Goal: Task Accomplishment & Management: Use online tool/utility

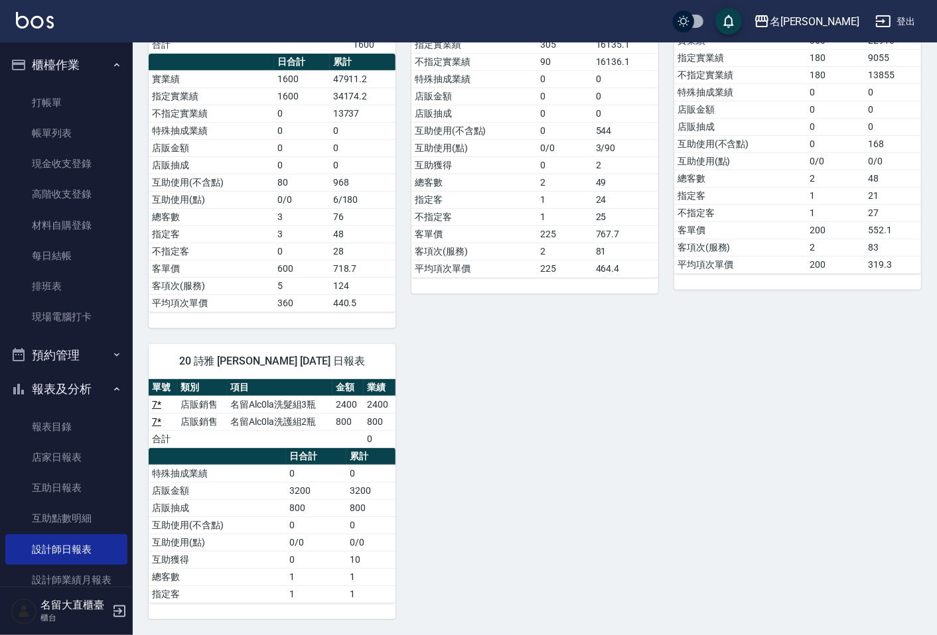
scroll to position [158, 0]
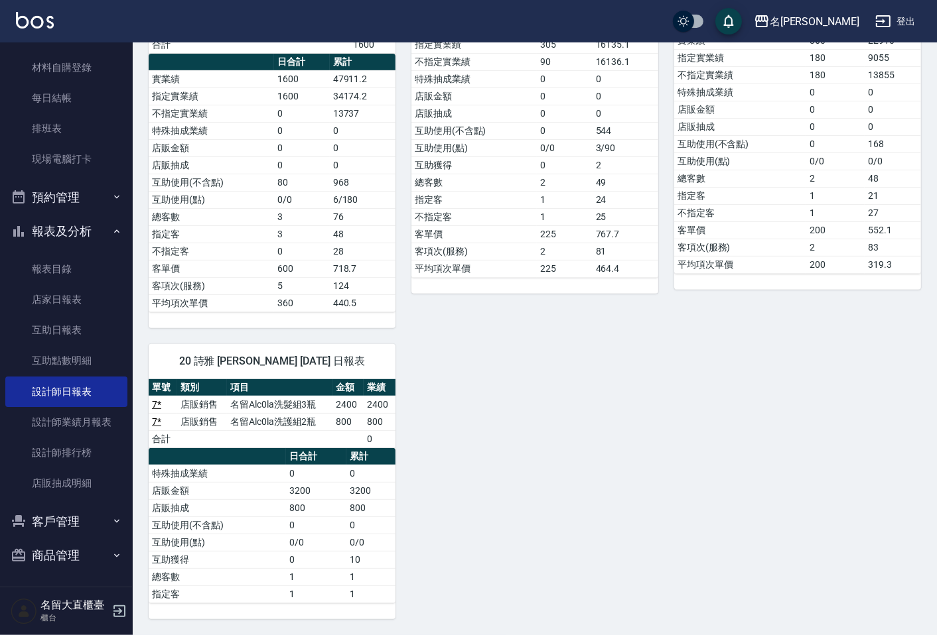
click at [904, 275] on div "單號 類別 項目 金額 業績 3 消費 剪髮(B級) 200 180 4 * 消費 剪髮(A級) 200 180 合計 360 日合計 累計 實業績 360 …" at bounding box center [797, 118] width 247 height 344
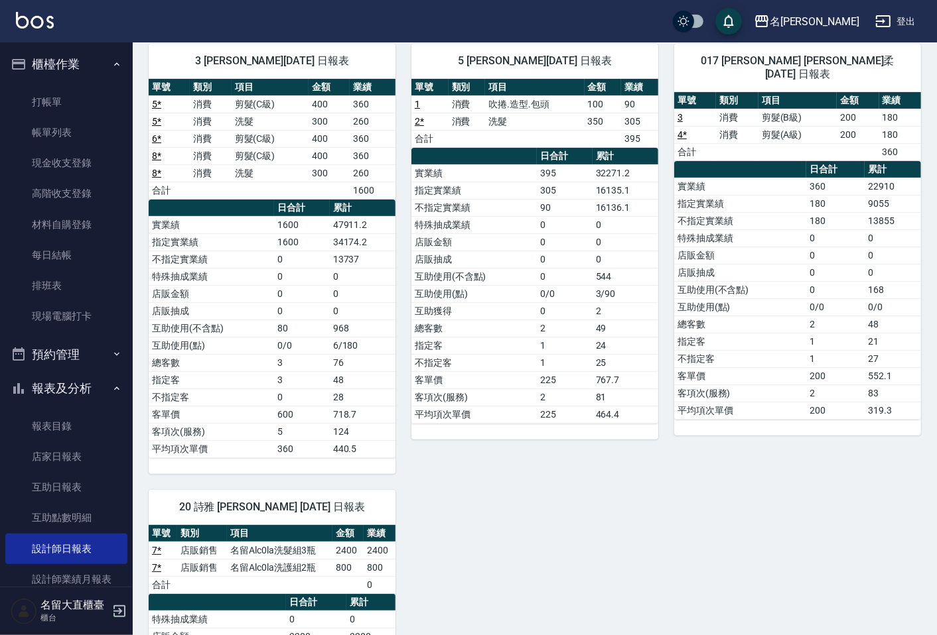
scroll to position [0, 0]
click at [48, 101] on link "打帳單" at bounding box center [66, 103] width 122 height 31
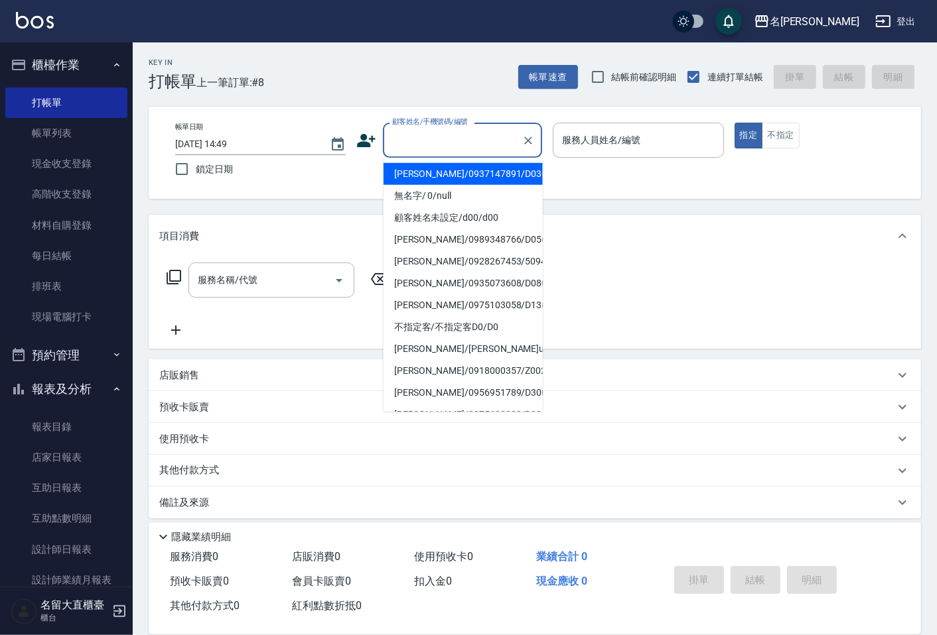
drag, startPoint x: 423, startPoint y: 145, endPoint x: 430, endPoint y: 159, distance: 16.0
click at [423, 145] on input "顧客姓名/手機號碼/編號" at bounding box center [452, 140] width 127 height 23
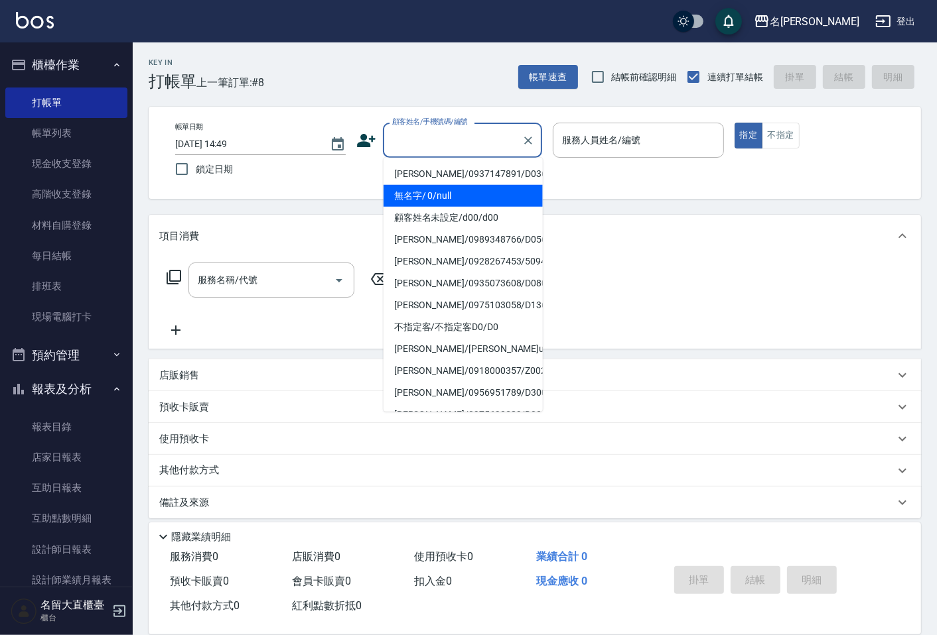
click at [438, 185] on li "無名字/ 0/null" at bounding box center [462, 196] width 159 height 22
type input "無名字/ 0/null"
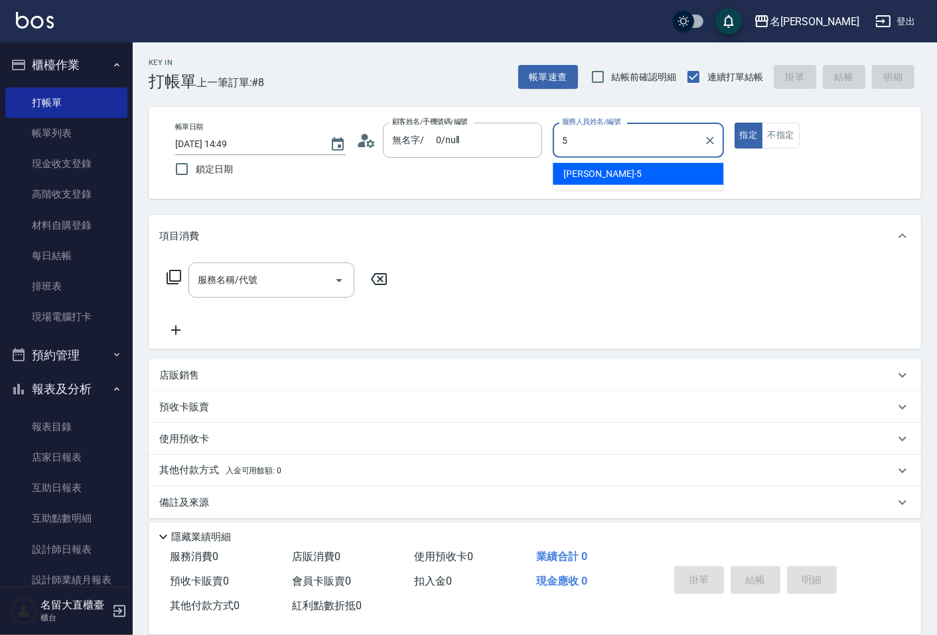
type input "Reese-5"
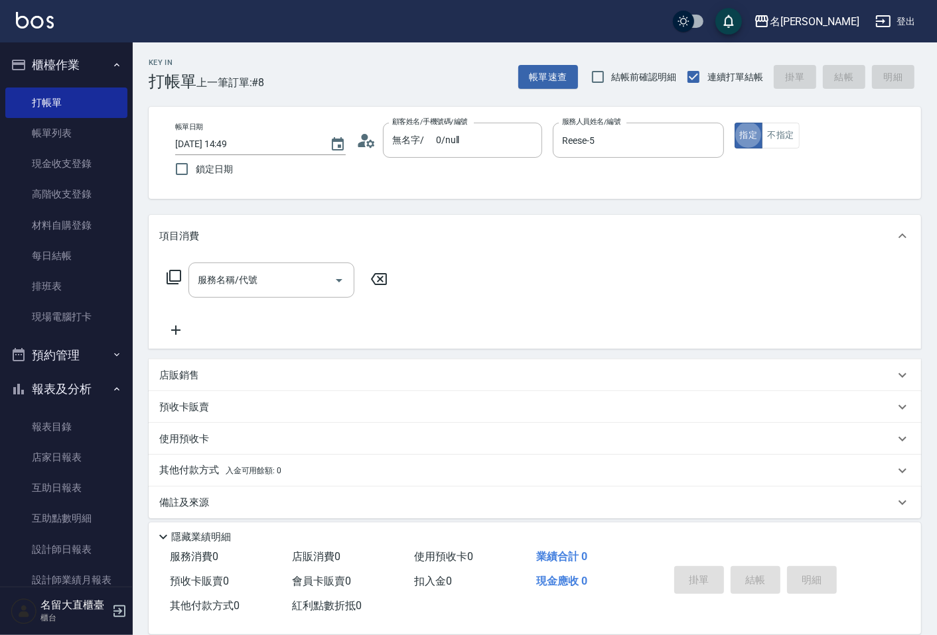
type button "true"
click at [774, 134] on button "不指定" at bounding box center [779, 136] width 37 height 26
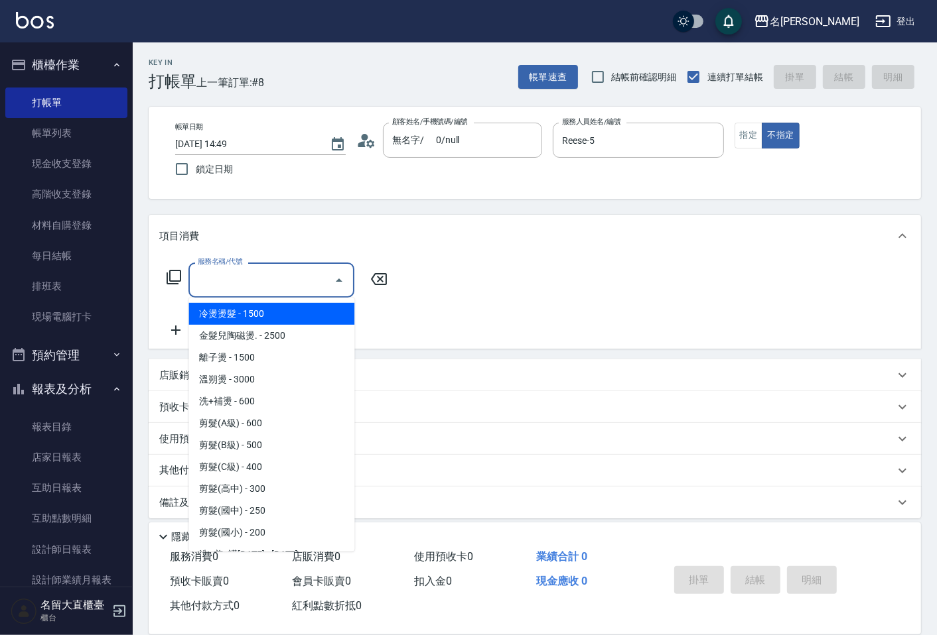
click at [290, 269] on input "服務名稱/代號" at bounding box center [261, 280] width 134 height 23
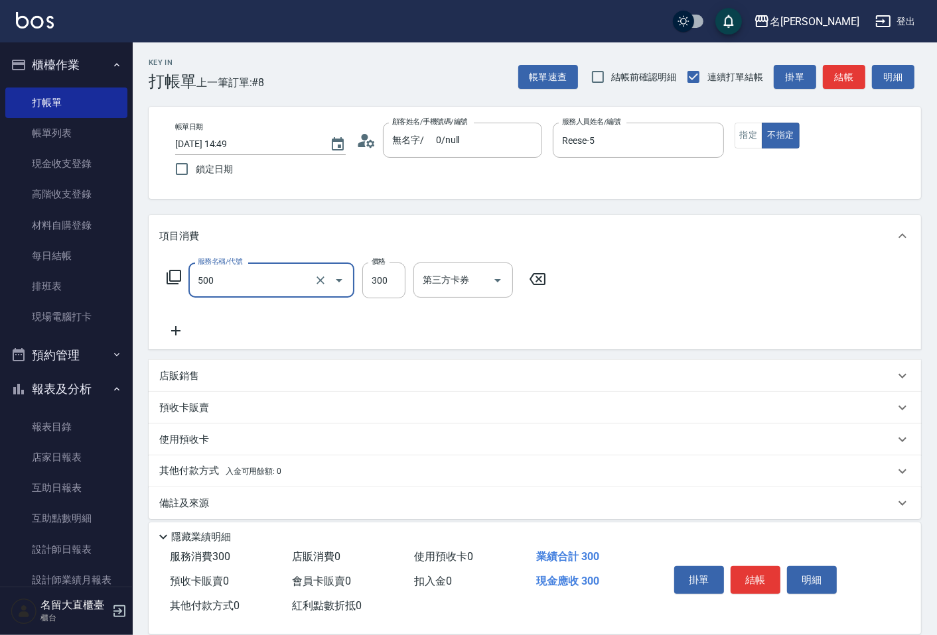
type input "洗髮(500)"
type input "350"
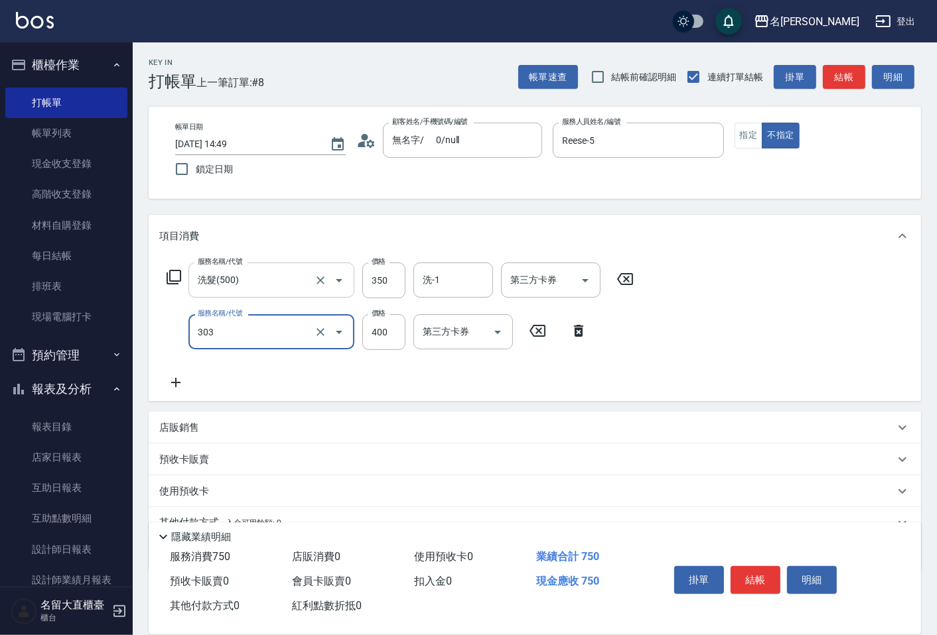
type input "剪髮(C級)(303)"
type input "350"
click at [844, 84] on button "結帳" at bounding box center [843, 77] width 42 height 25
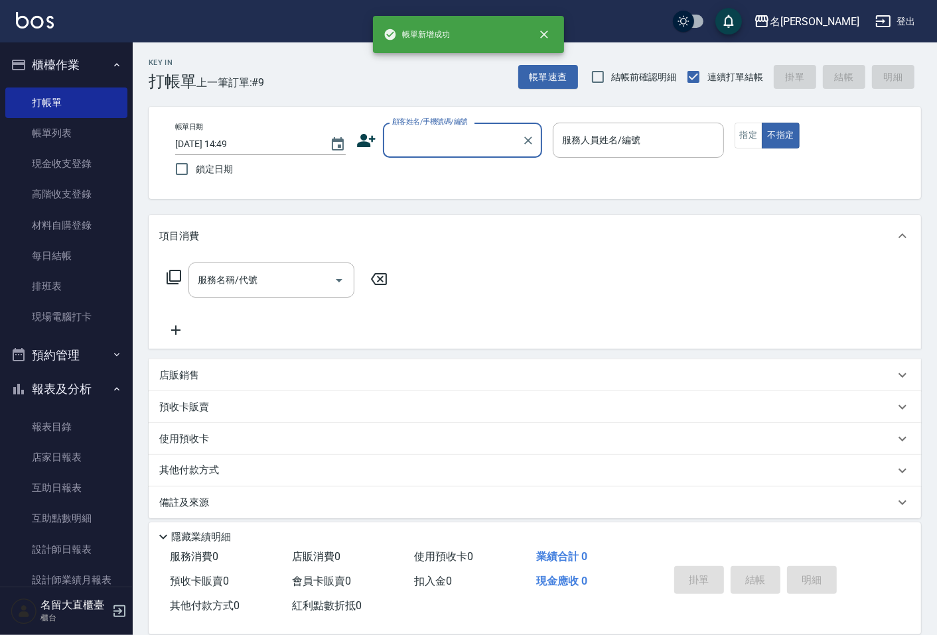
click at [432, 145] on input "顧客姓名/手機號碼/編號" at bounding box center [452, 140] width 127 height 23
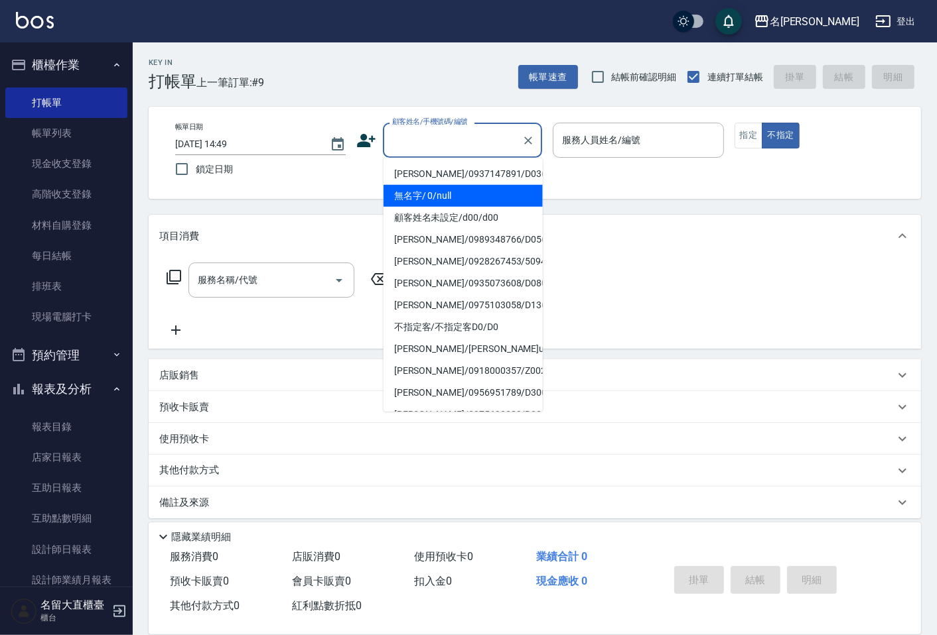
click at [432, 194] on li "無名字/ 0/null" at bounding box center [462, 196] width 159 height 22
type input "無名字/ 0/null"
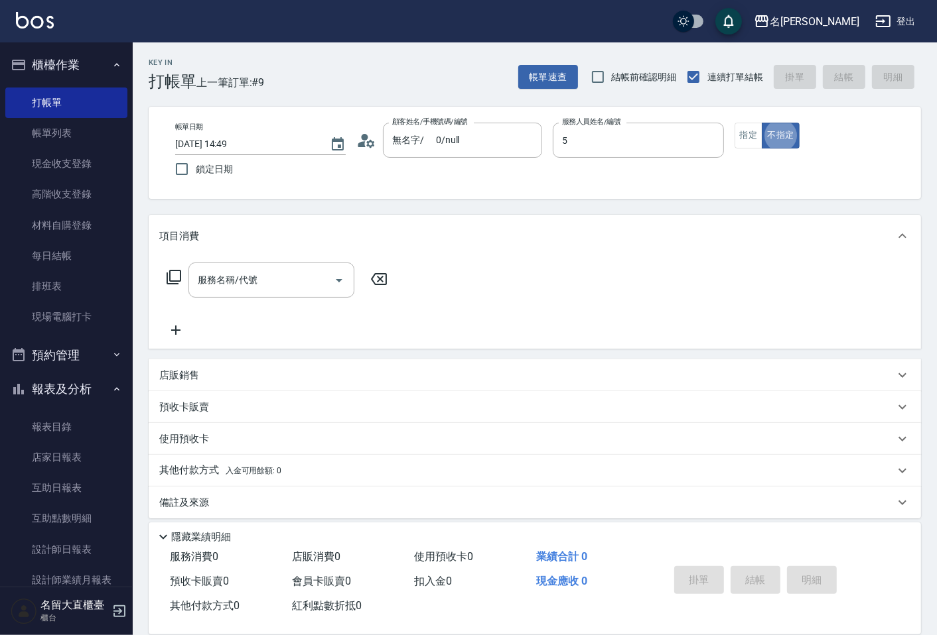
type input "Reese-5"
type button "false"
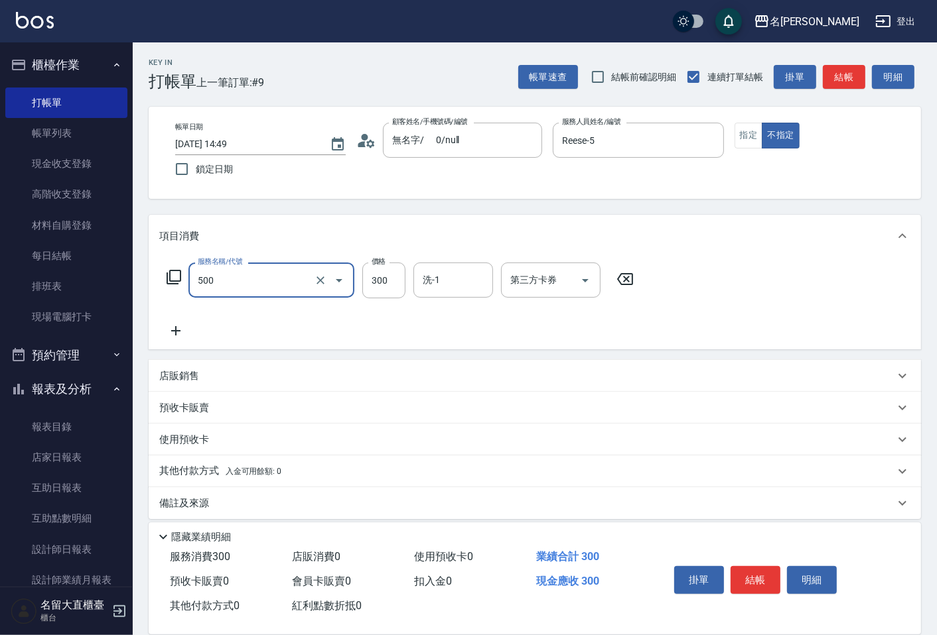
type input "洗髮(500)"
click at [392, 274] on input "30" at bounding box center [383, 281] width 43 height 36
type input "350"
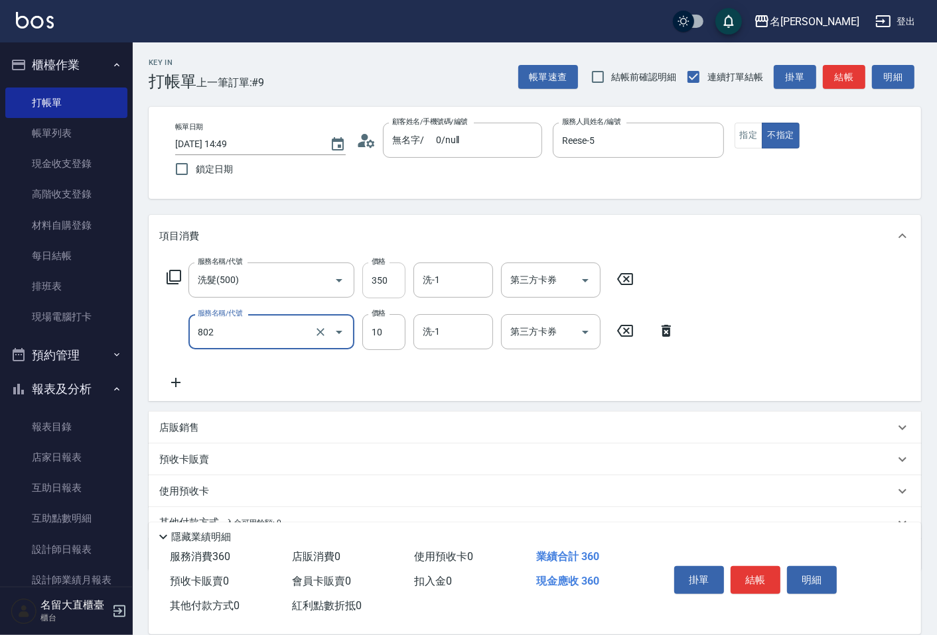
type input "潤絲(802)"
type input "20"
click at [860, 69] on button "結帳" at bounding box center [843, 77] width 42 height 25
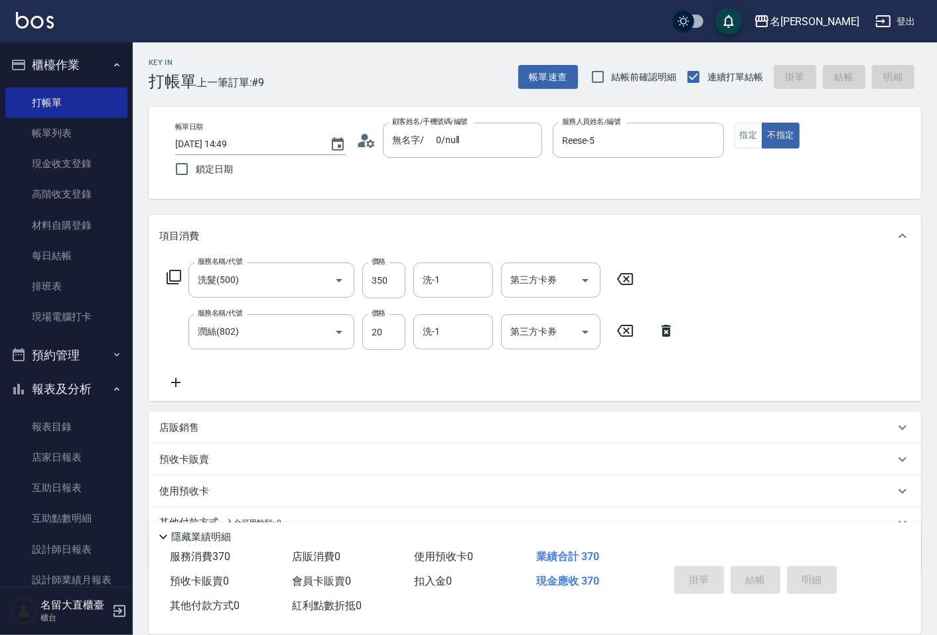
type input "[DATE] 15:16"
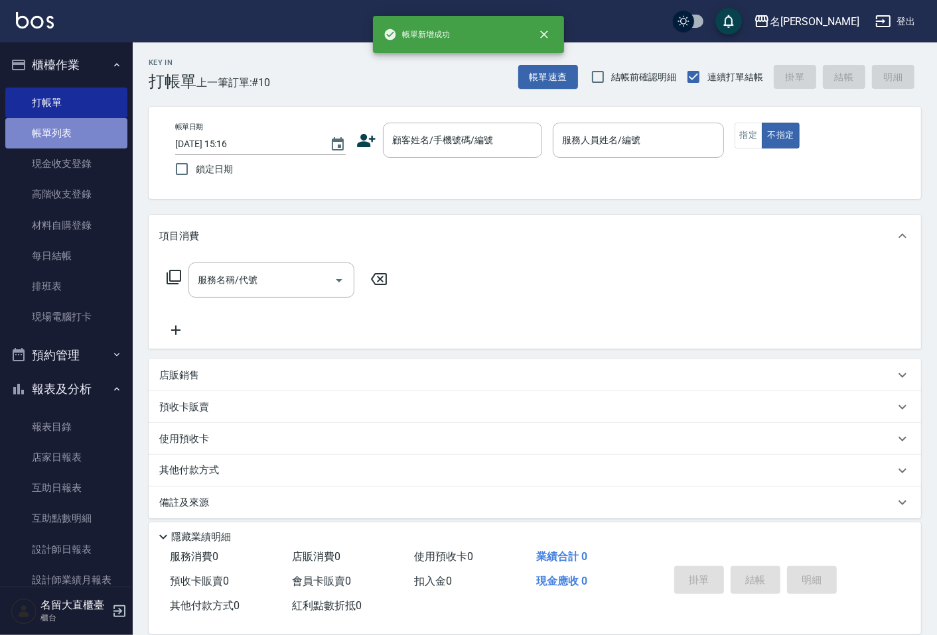
click at [91, 125] on link "帳單列表" at bounding box center [66, 133] width 122 height 31
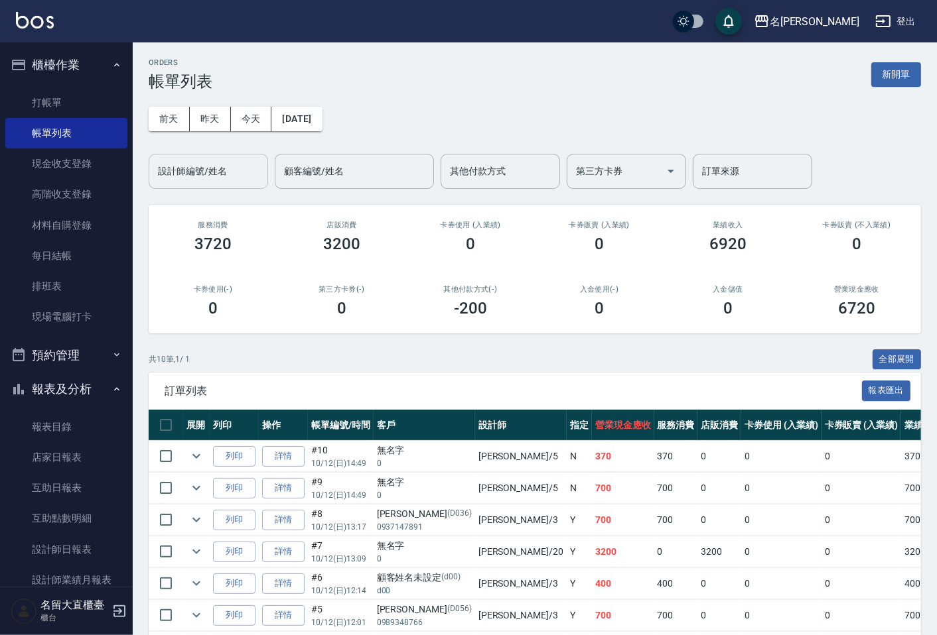
click at [189, 168] on input "設計師編號/姓名" at bounding box center [208, 171] width 107 height 23
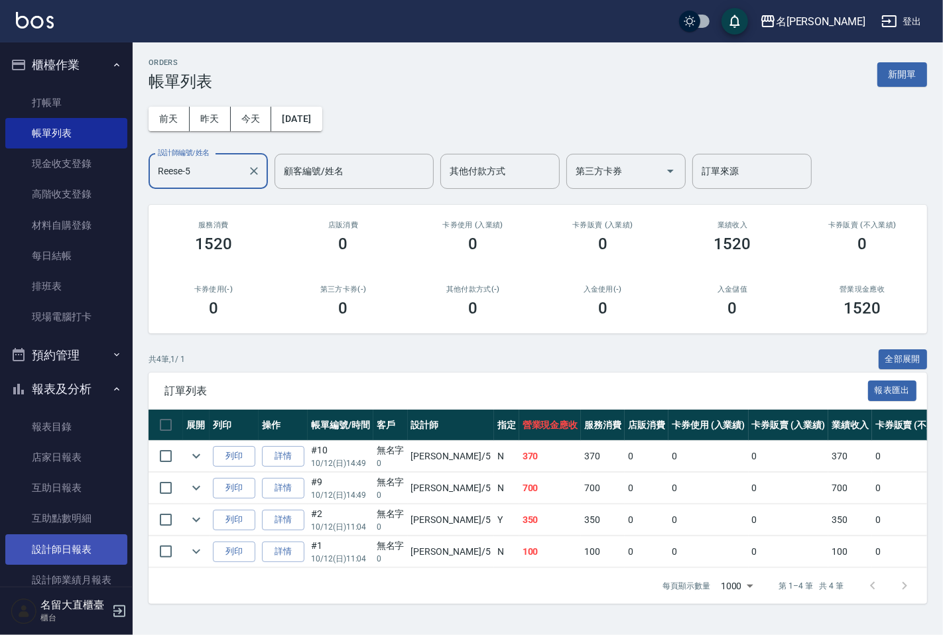
type input "Reese-5"
click at [86, 535] on link "設計師日報表" at bounding box center [66, 550] width 122 height 31
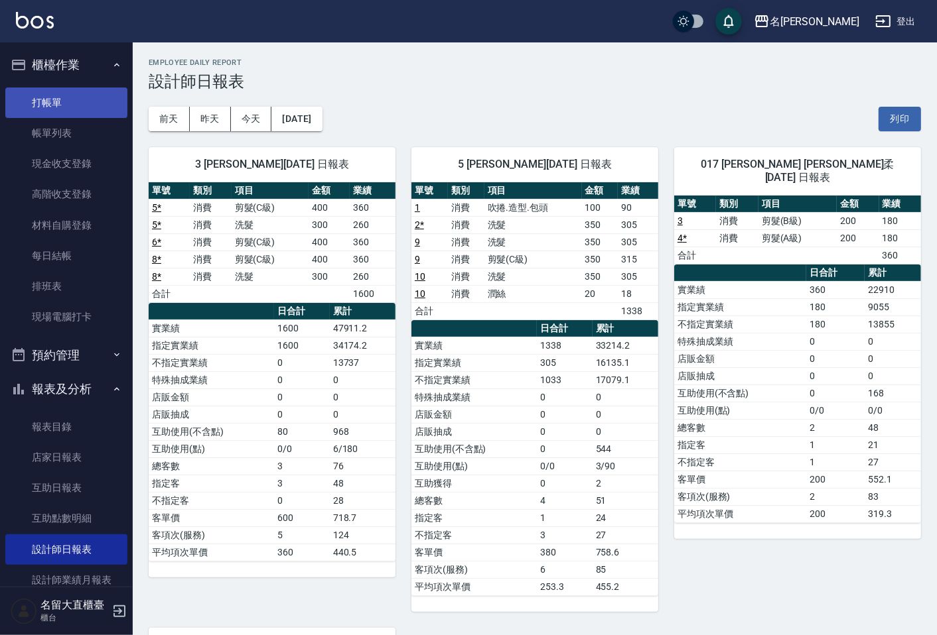
click at [78, 113] on link "打帳單" at bounding box center [66, 103] width 122 height 31
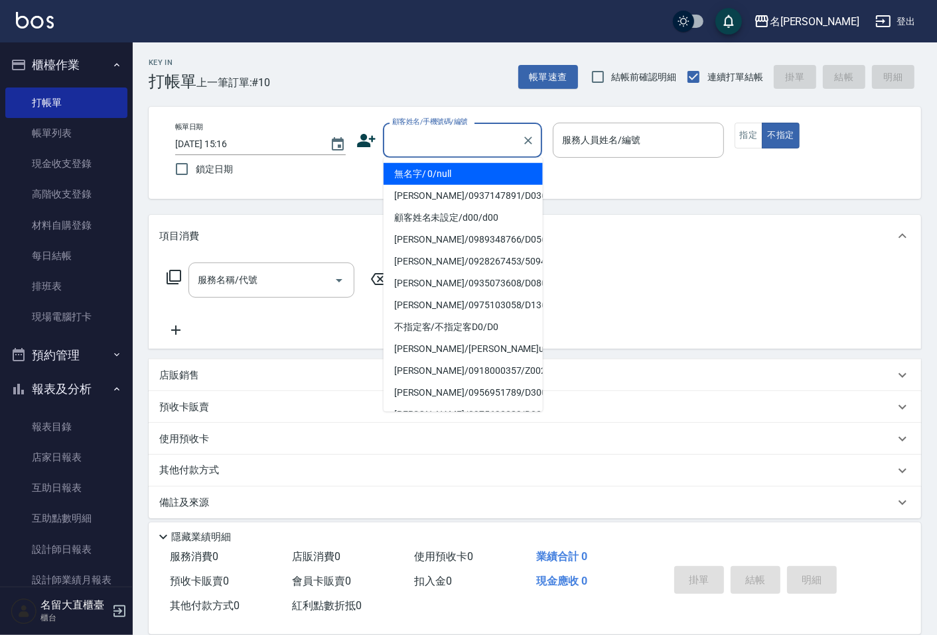
click at [463, 146] on input "顧客姓名/手機號碼/編號" at bounding box center [452, 140] width 127 height 23
click at [464, 177] on li "無名字/ 0/null" at bounding box center [462, 174] width 159 height 22
type input "無名字/ 0/null"
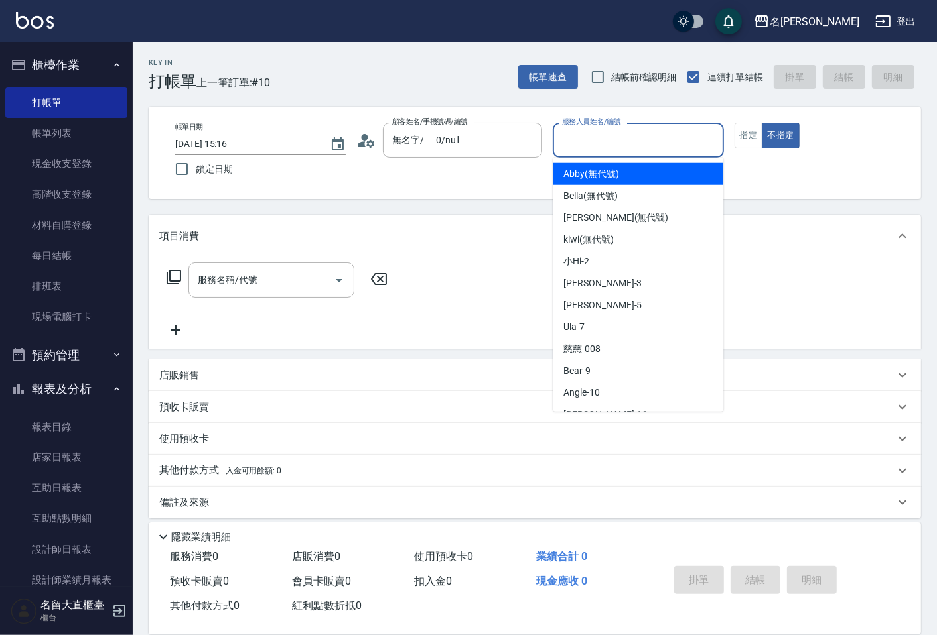
drag, startPoint x: 621, startPoint y: 141, endPoint x: 627, endPoint y: 170, distance: 30.6
click at [621, 141] on input "服務人員姓名/編號" at bounding box center [637, 140] width 159 height 23
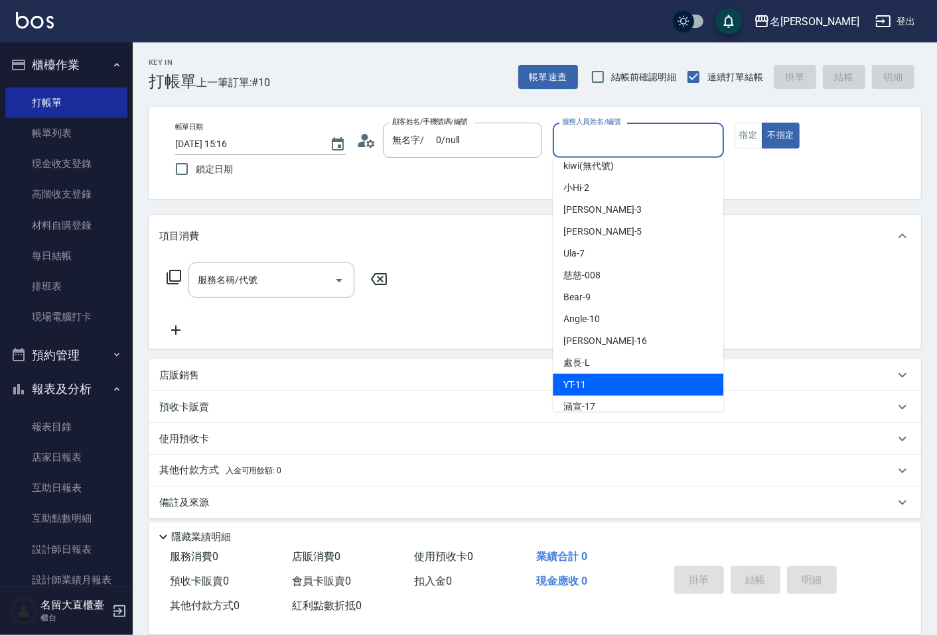
scroll to position [147, 0]
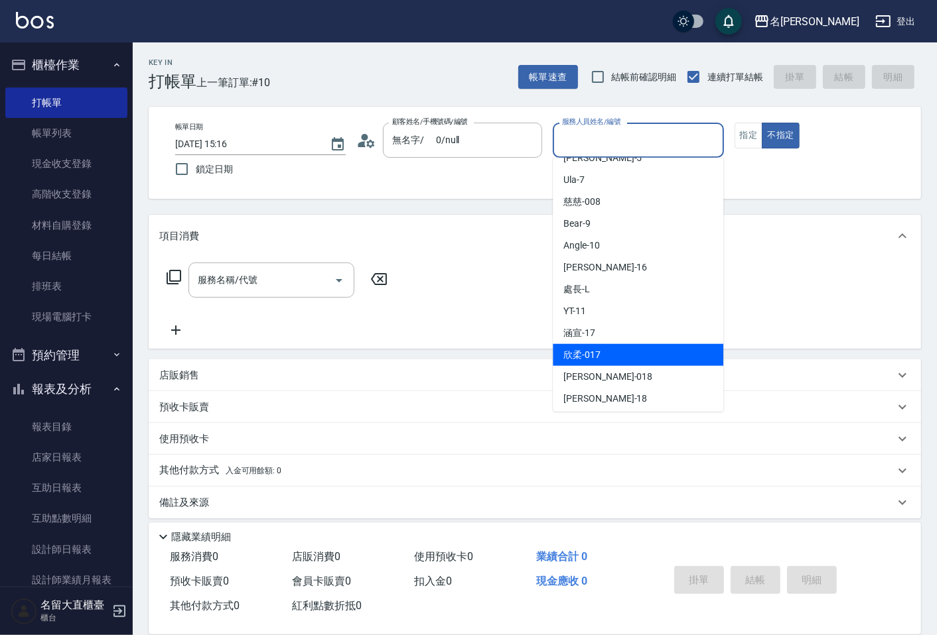
click at [593, 350] on span "欣柔 -017" at bounding box center [581, 355] width 37 height 14
type input "欣柔-017"
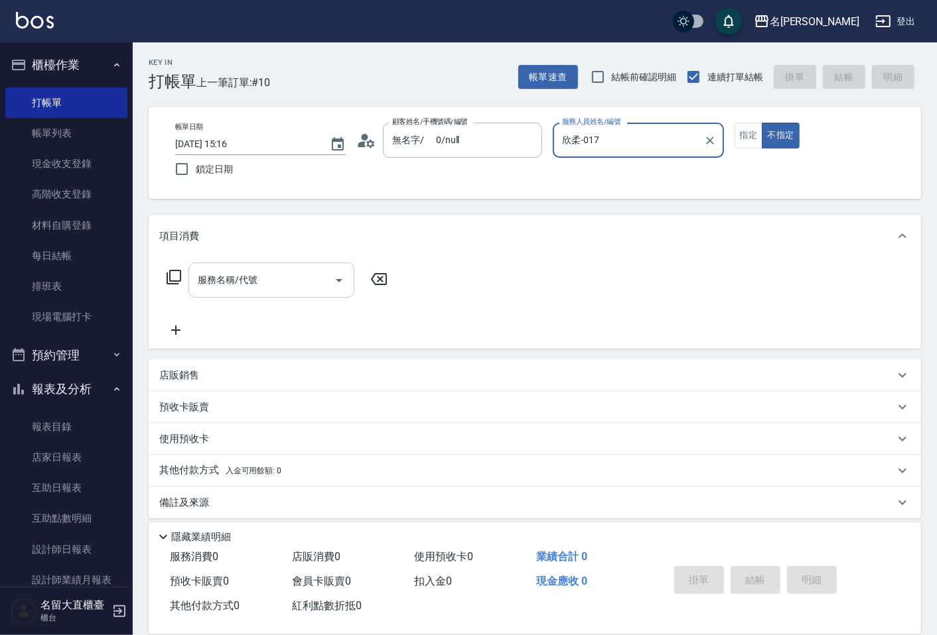
click at [282, 289] on input "服務名稱/代號" at bounding box center [261, 280] width 134 height 23
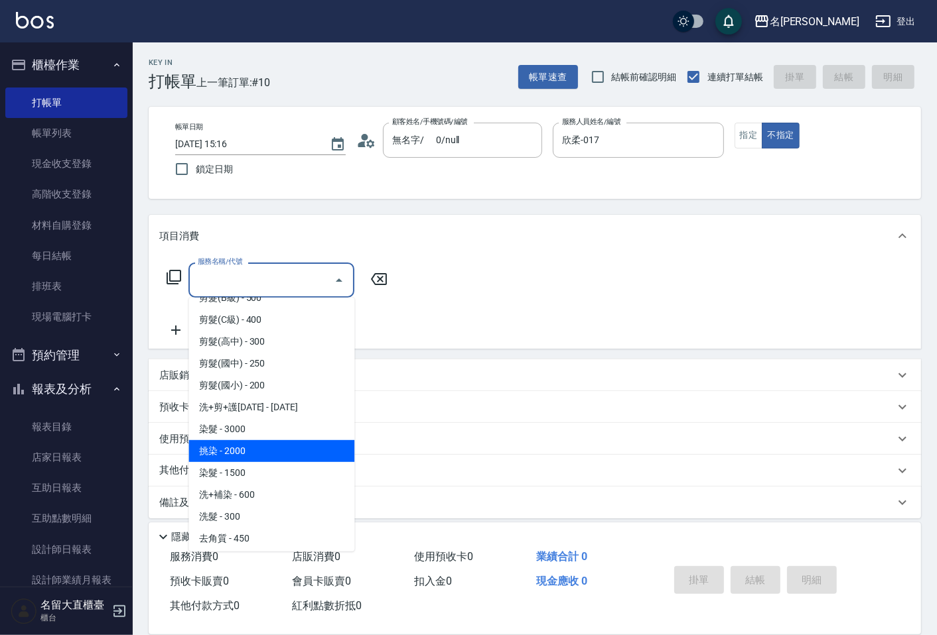
scroll to position [221, 0]
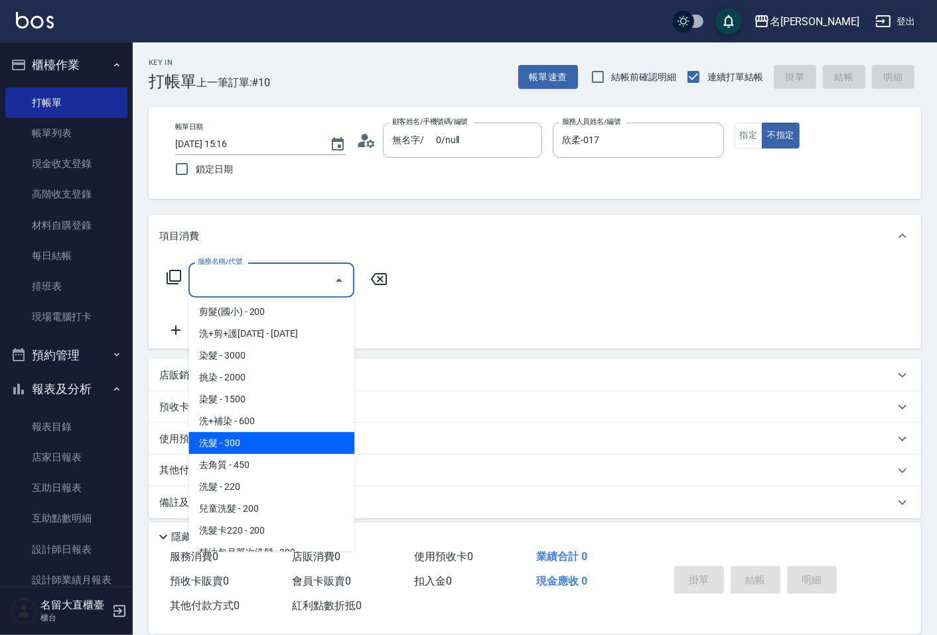
click at [269, 449] on span "洗髮 - 300" at bounding box center [271, 443] width 166 height 22
type input "洗髮(500)"
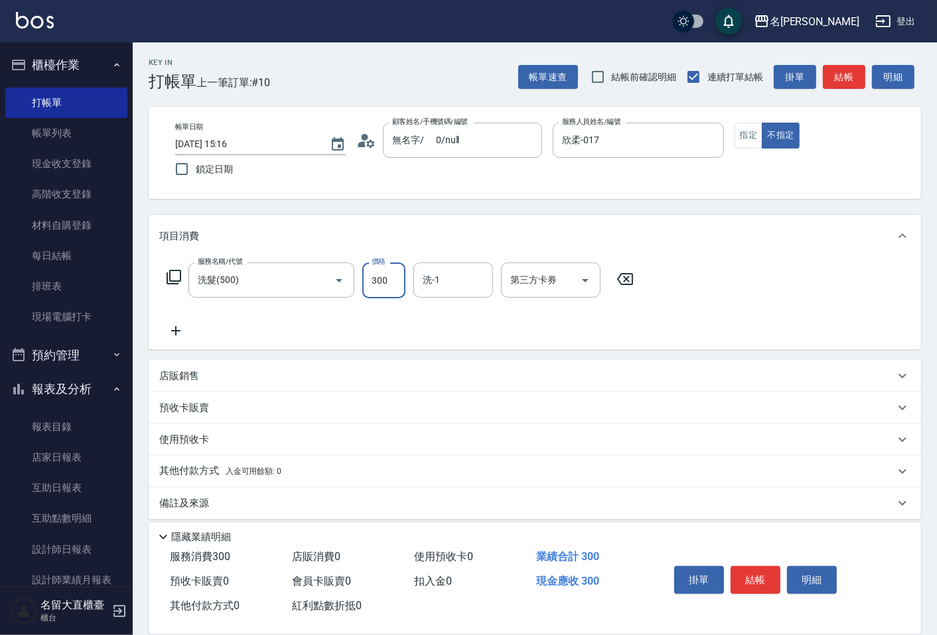
click at [376, 273] on input "300" at bounding box center [383, 281] width 43 height 36
type input "350"
click at [172, 334] on icon at bounding box center [175, 331] width 33 height 16
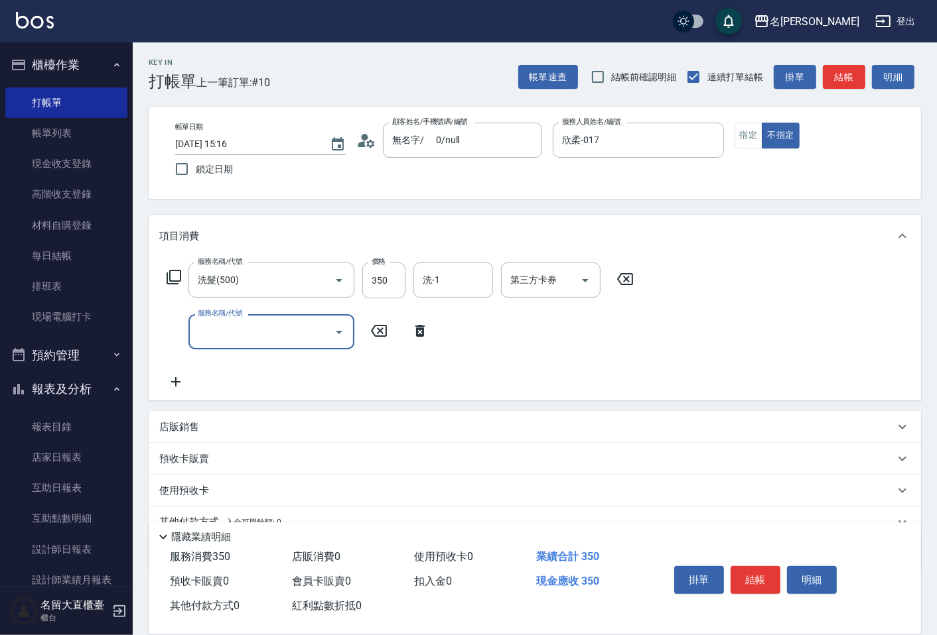
click at [210, 332] on input "服務名稱/代號" at bounding box center [261, 331] width 134 height 23
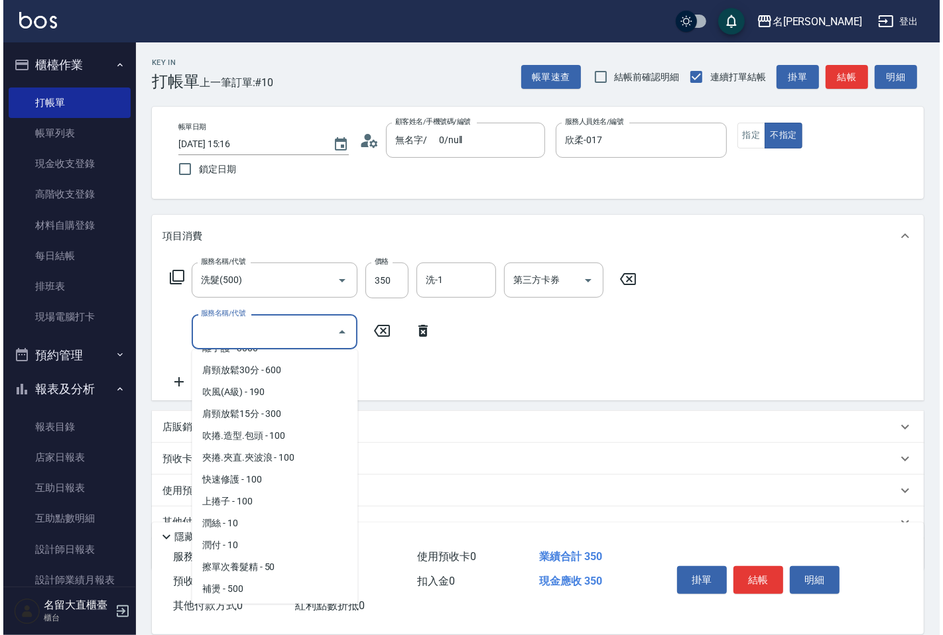
scroll to position [1105, 0]
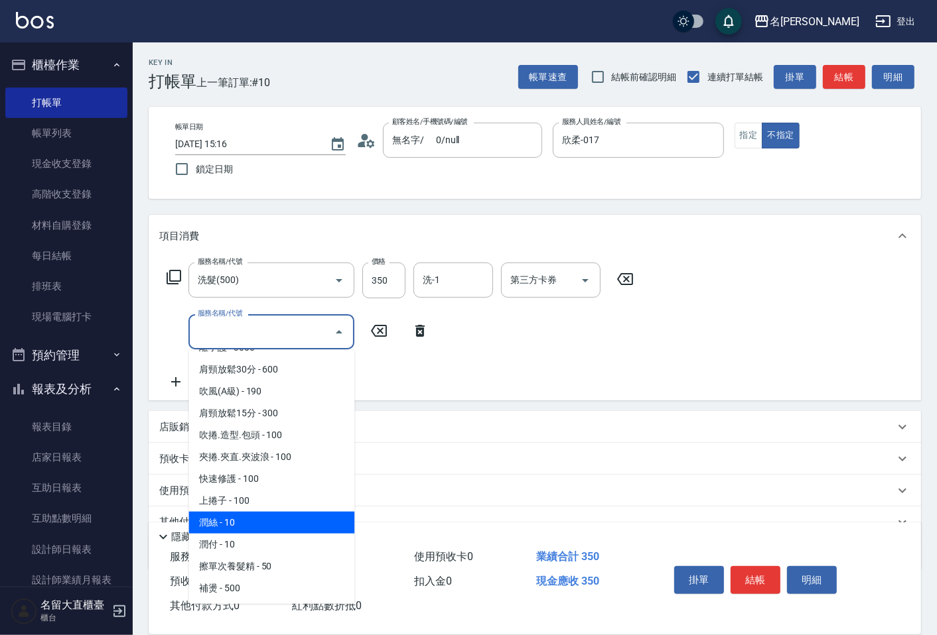
click at [273, 512] on span "潤絲 - 10" at bounding box center [271, 523] width 166 height 22
type input "潤絲(802)"
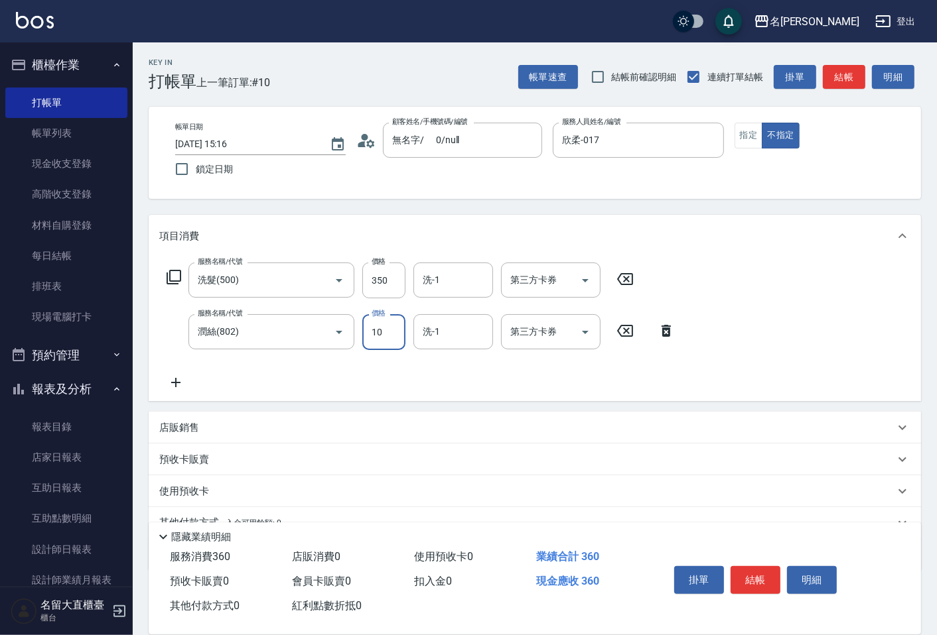
click at [379, 348] on input "10" at bounding box center [383, 332] width 43 height 36
type input "20"
click at [736, 566] on button "結帳" at bounding box center [755, 580] width 50 height 28
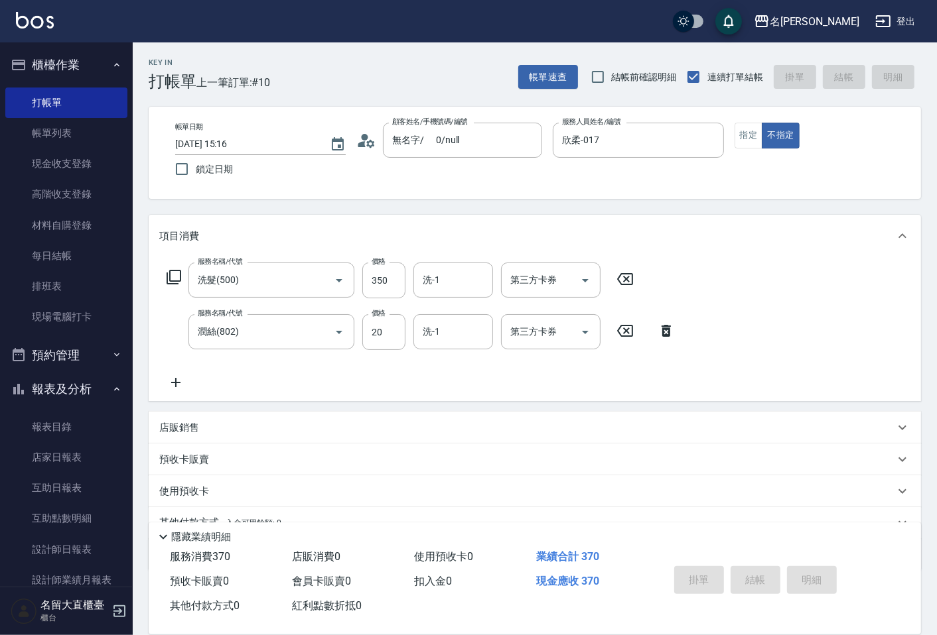
type input "[DATE] 15:22"
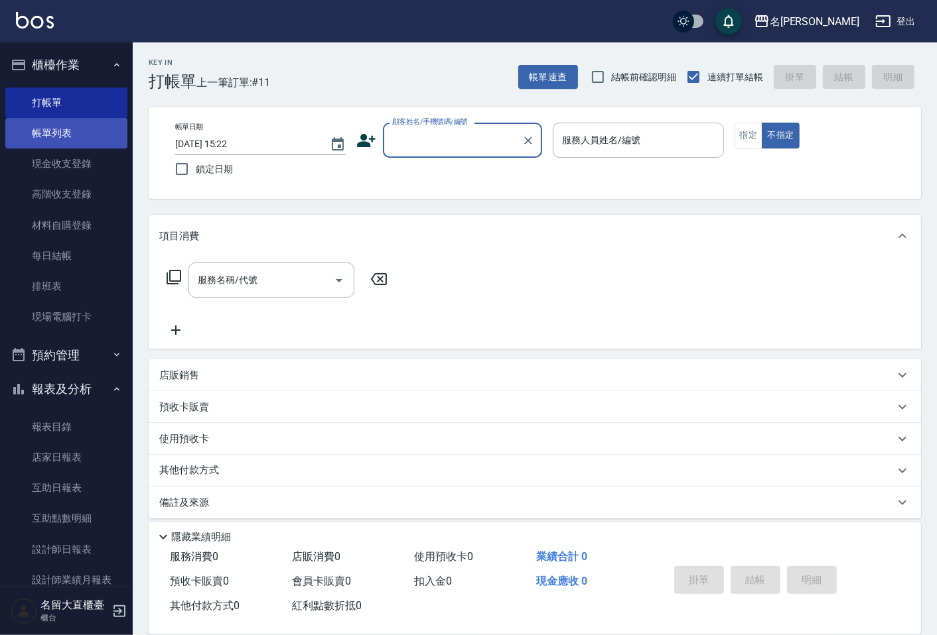
click at [76, 143] on link "帳單列表" at bounding box center [66, 133] width 122 height 31
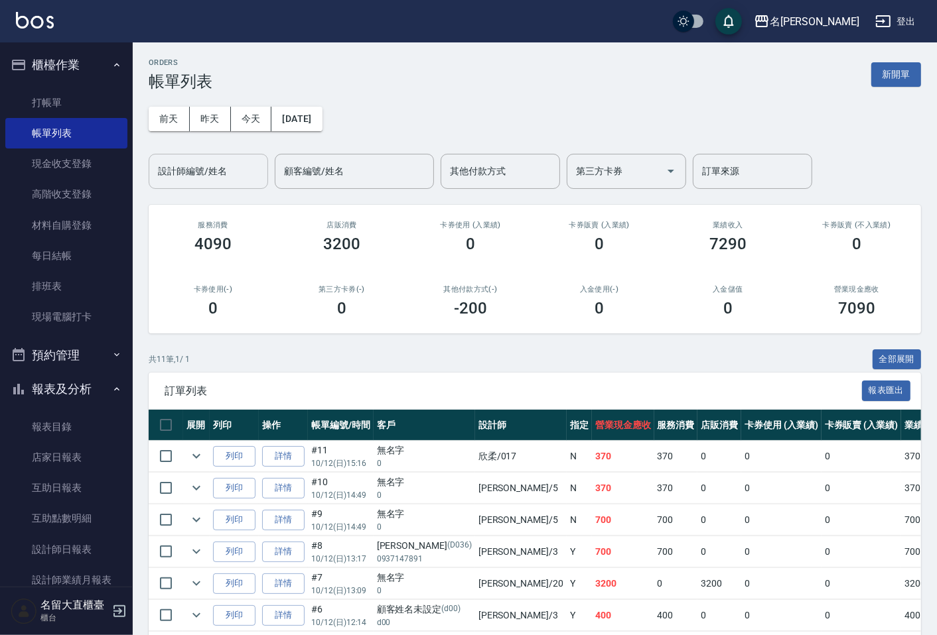
click at [211, 175] on input "設計師編號/姓名" at bounding box center [208, 171] width 107 height 23
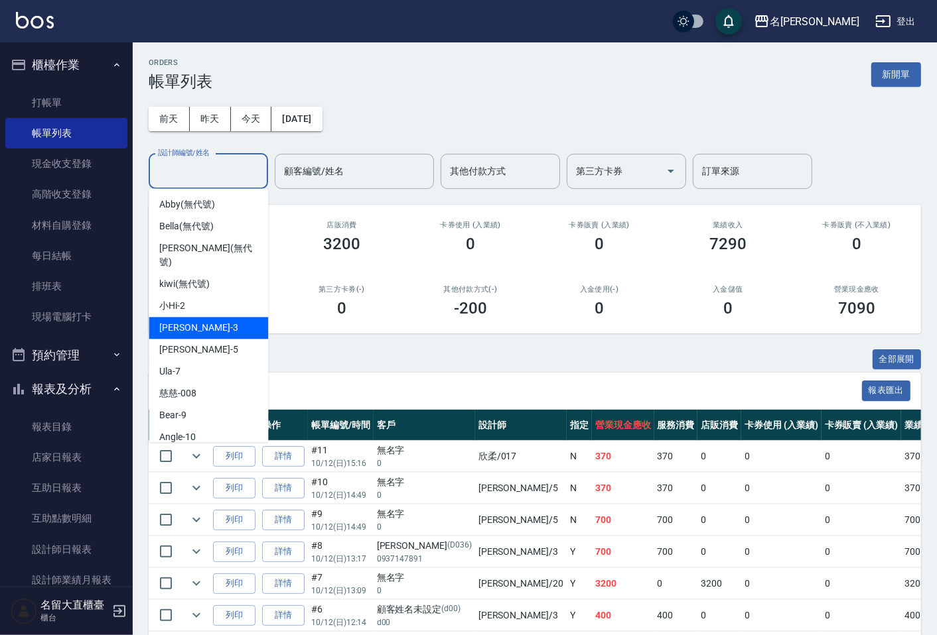
click at [178, 317] on div "[PERSON_NAME]3" at bounding box center [208, 328] width 119 height 22
type input "[PERSON_NAME]3"
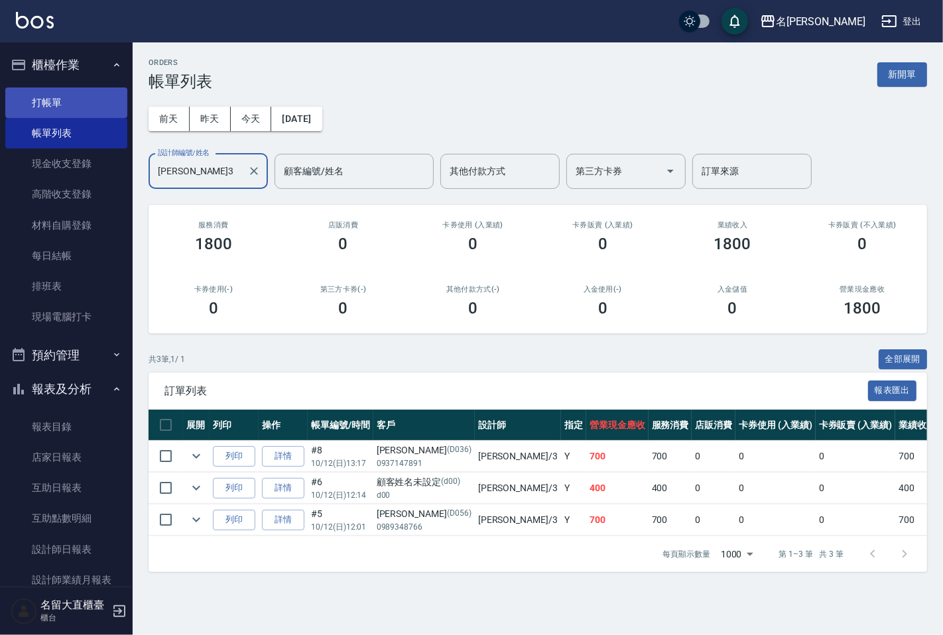
click at [76, 100] on link "打帳單" at bounding box center [66, 103] width 122 height 31
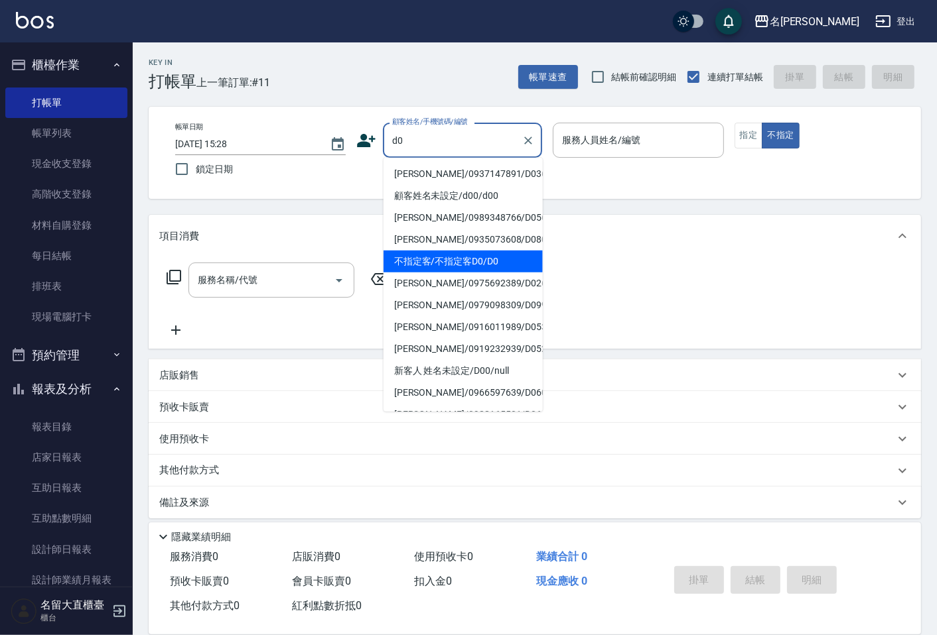
type input "不指定客/不指定客D0/D0"
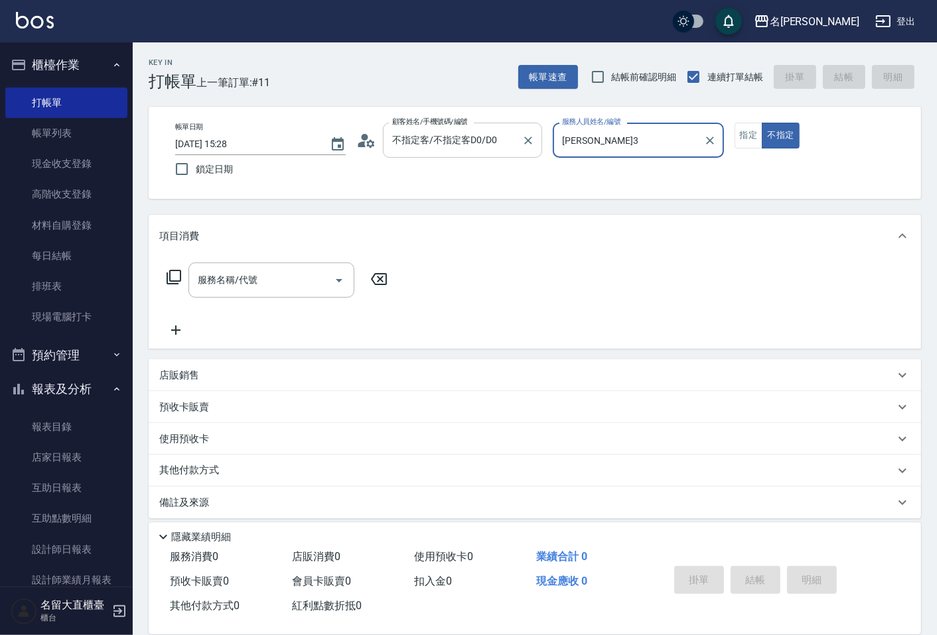
type input "[PERSON_NAME]3"
click at [761, 123] on button "不指定" at bounding box center [779, 136] width 37 height 26
type button "false"
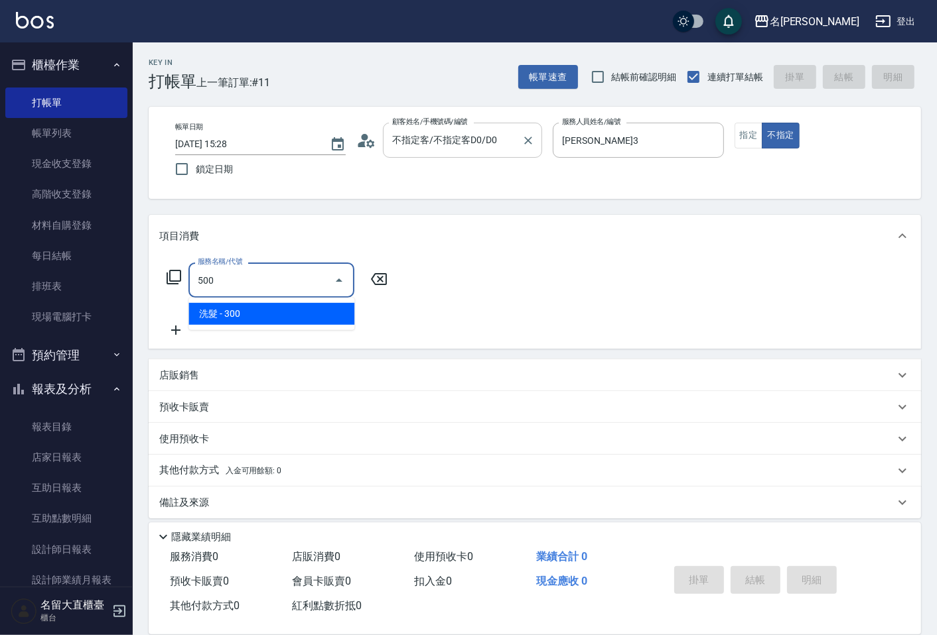
type input "洗髮(500)"
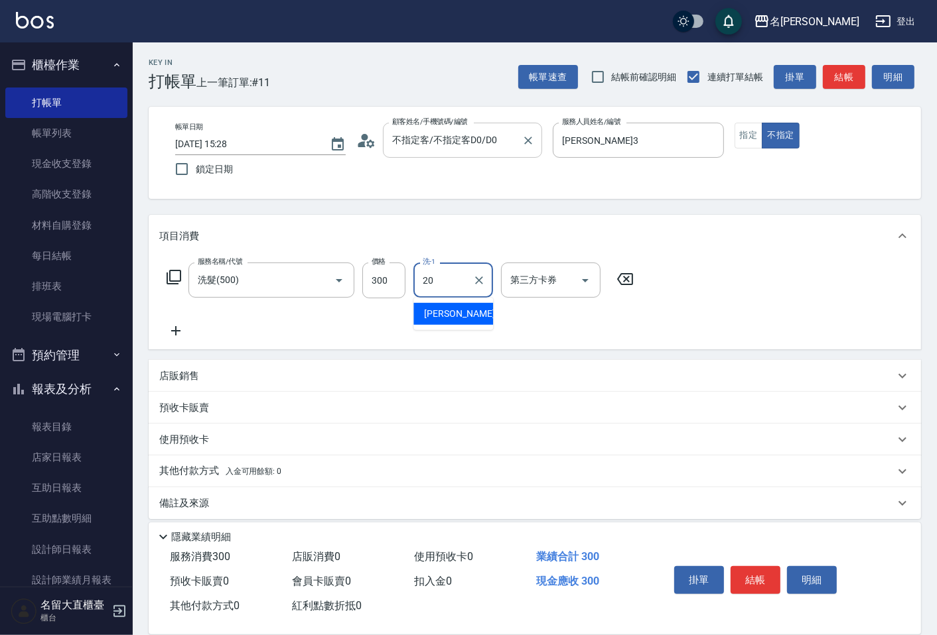
type input "詩雅-20"
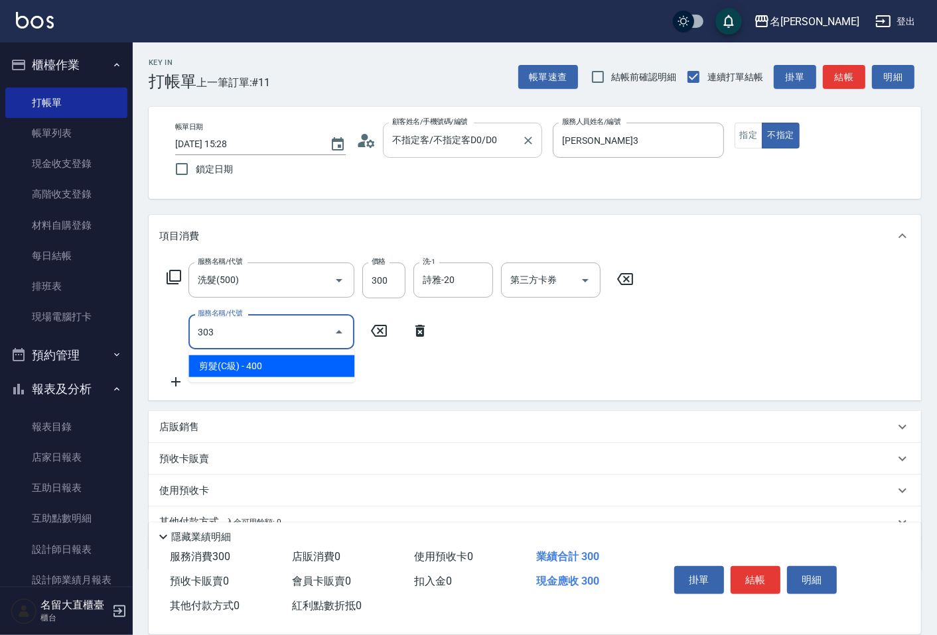
type input "剪髮(C級)(303)"
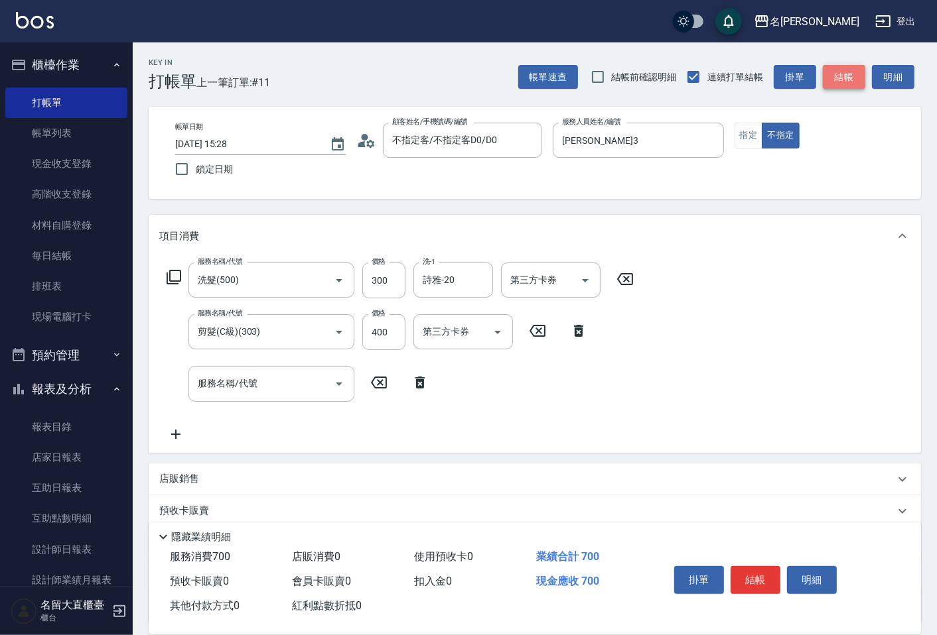
click at [856, 87] on button "結帳" at bounding box center [843, 77] width 42 height 25
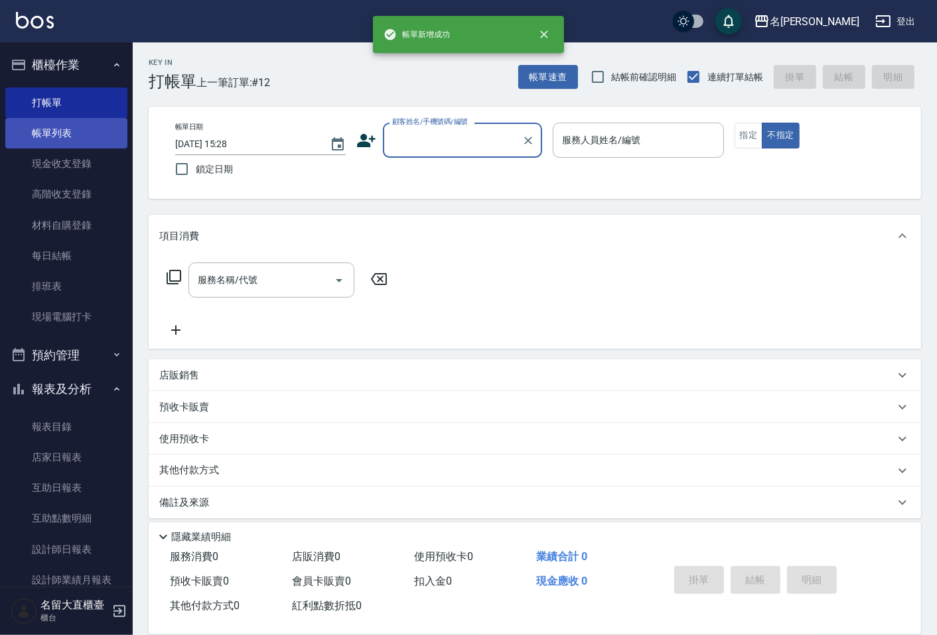
click at [95, 133] on link "帳單列表" at bounding box center [66, 133] width 122 height 31
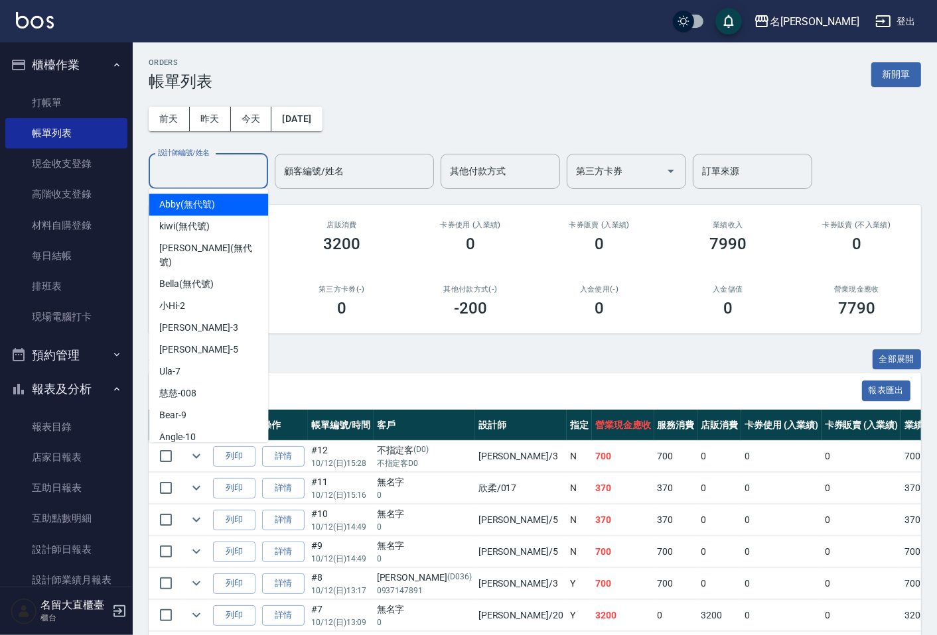
click at [214, 166] on input "設計師編號/姓名" at bounding box center [208, 171] width 107 height 23
click at [211, 317] on div "[PERSON_NAME]3" at bounding box center [208, 328] width 119 height 22
type input "[PERSON_NAME]3"
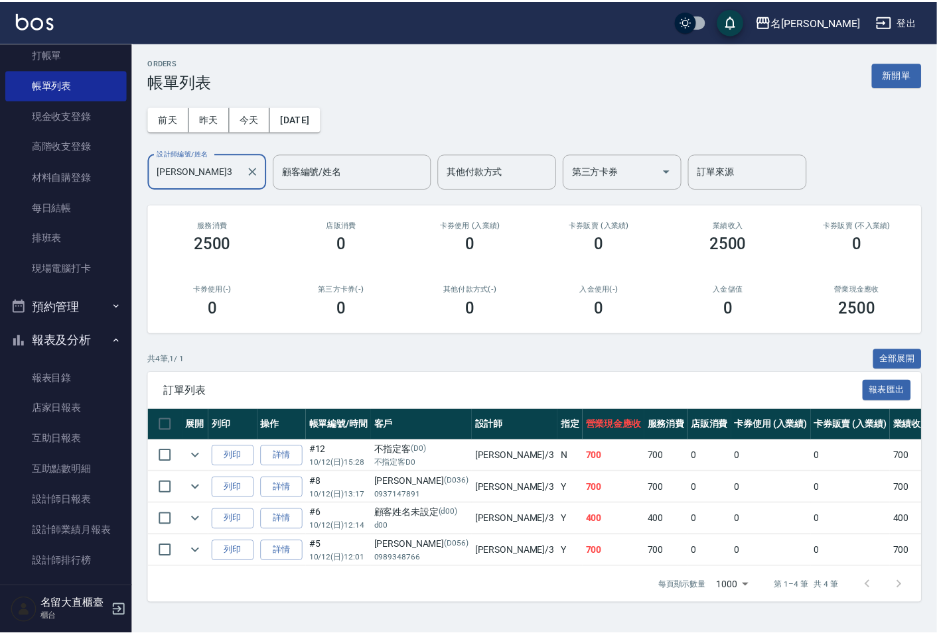
scroll to position [74, 0]
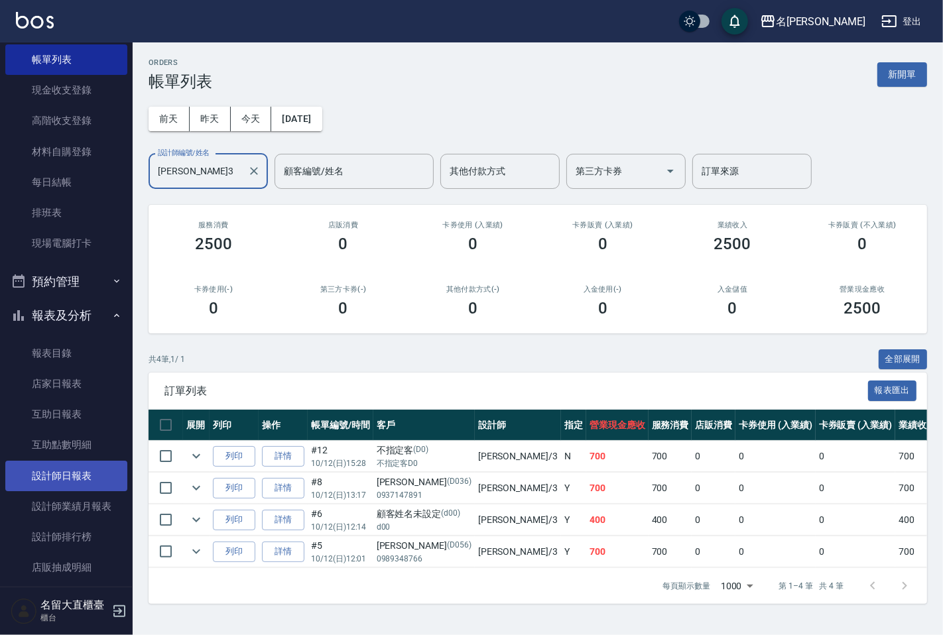
click at [53, 476] on link "設計師日報表" at bounding box center [66, 476] width 122 height 31
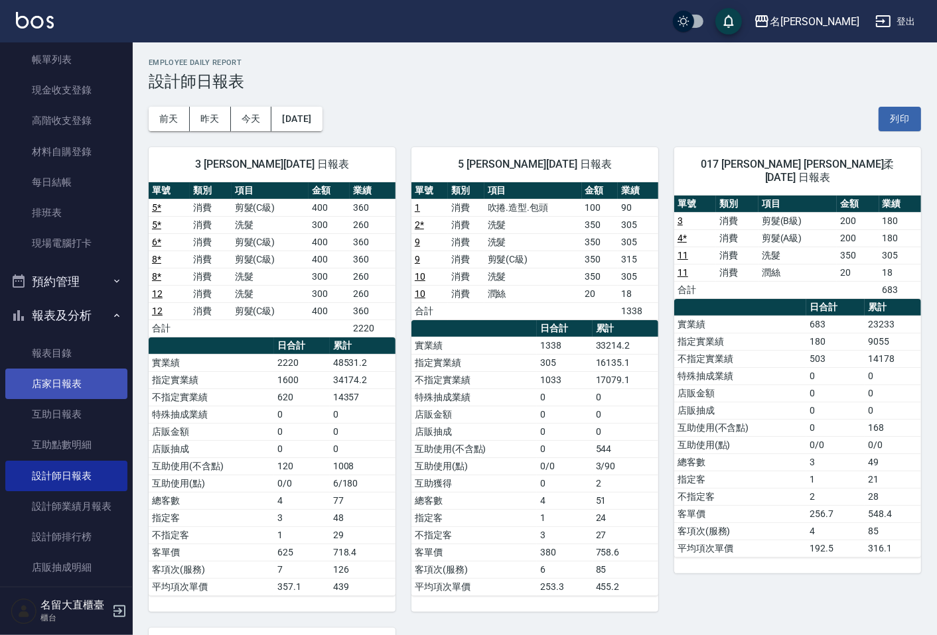
scroll to position [158, 0]
